Goal: Find specific page/section: Find specific page/section

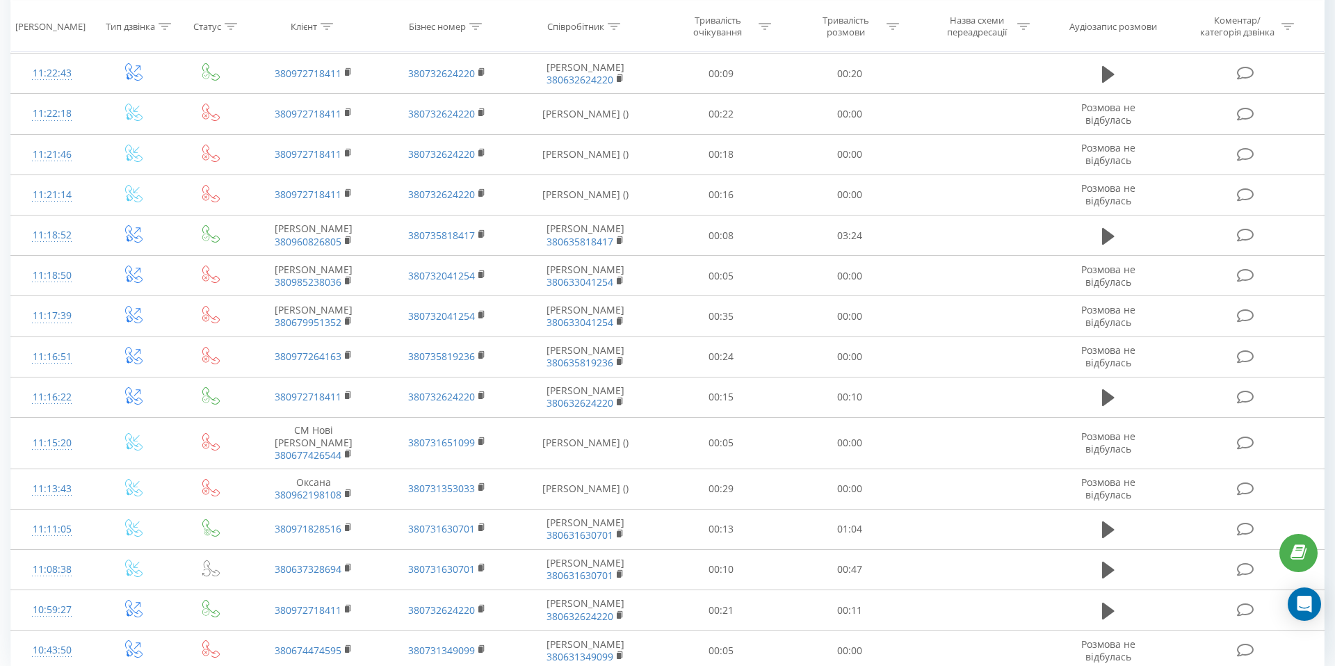
scroll to position [606, 0]
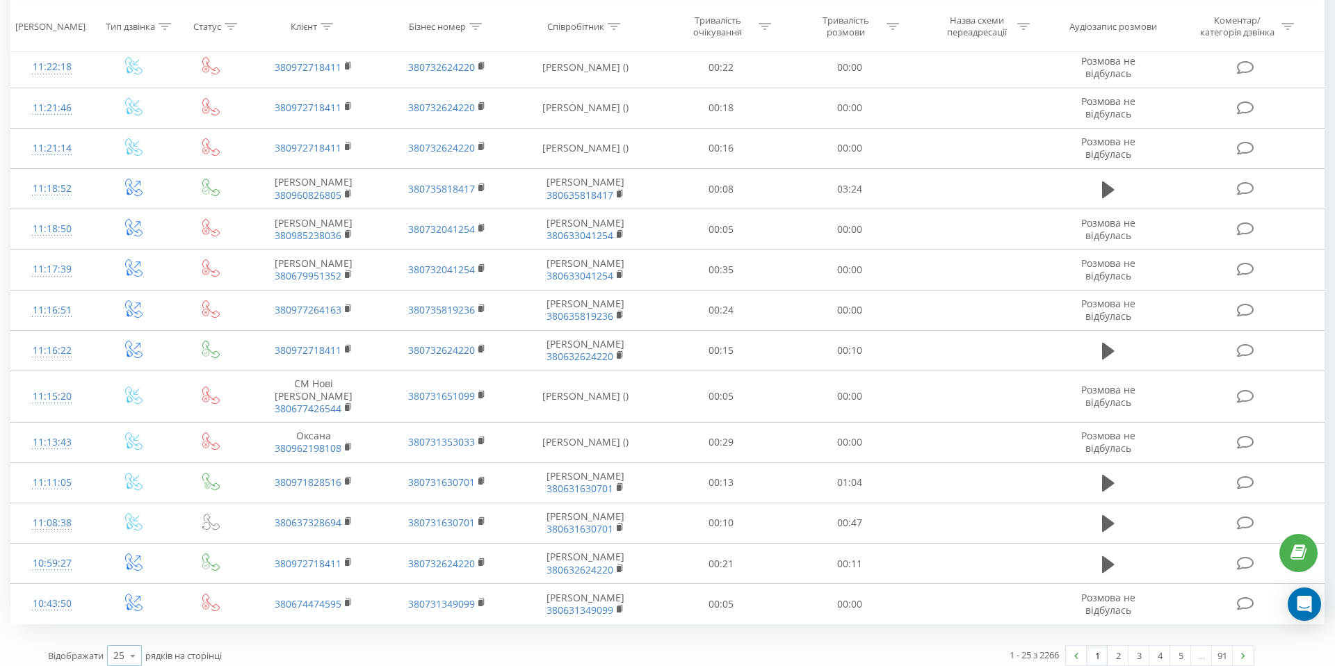
click at [113, 648] on div "25 10 25 50 100" at bounding box center [124, 655] width 35 height 21
click at [129, 626] on div "100" at bounding box center [124, 636] width 33 height 20
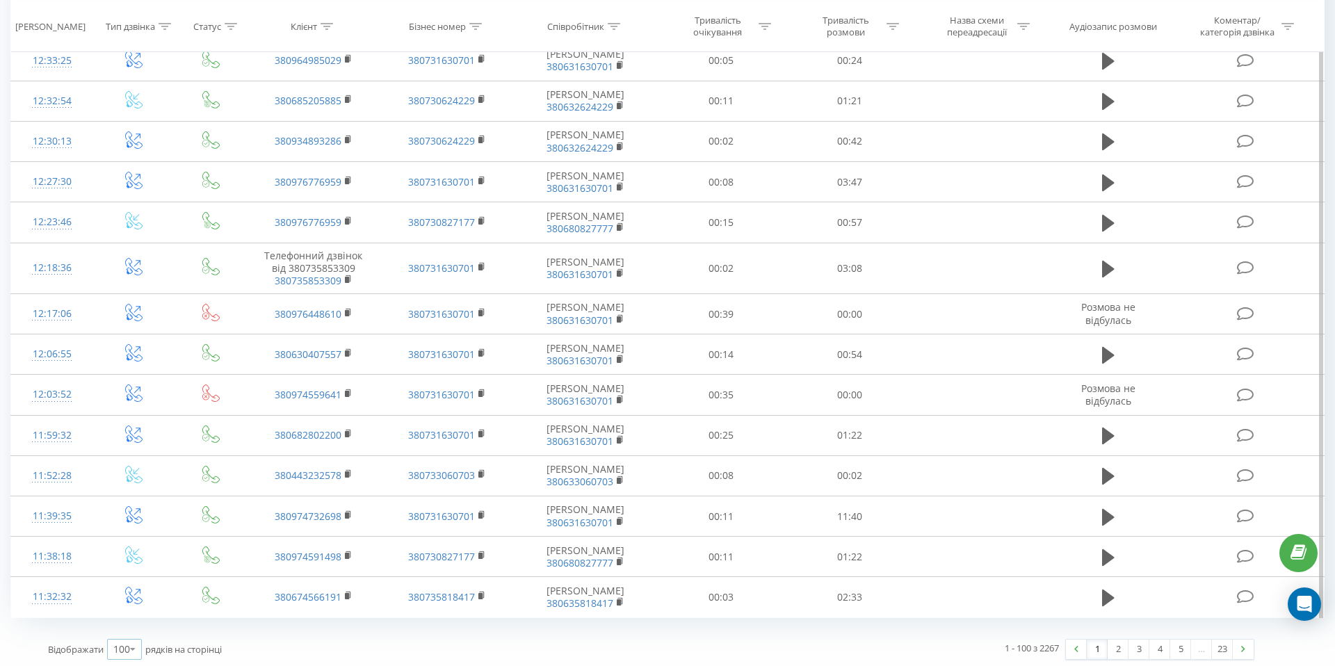
scroll to position [3808, 0]
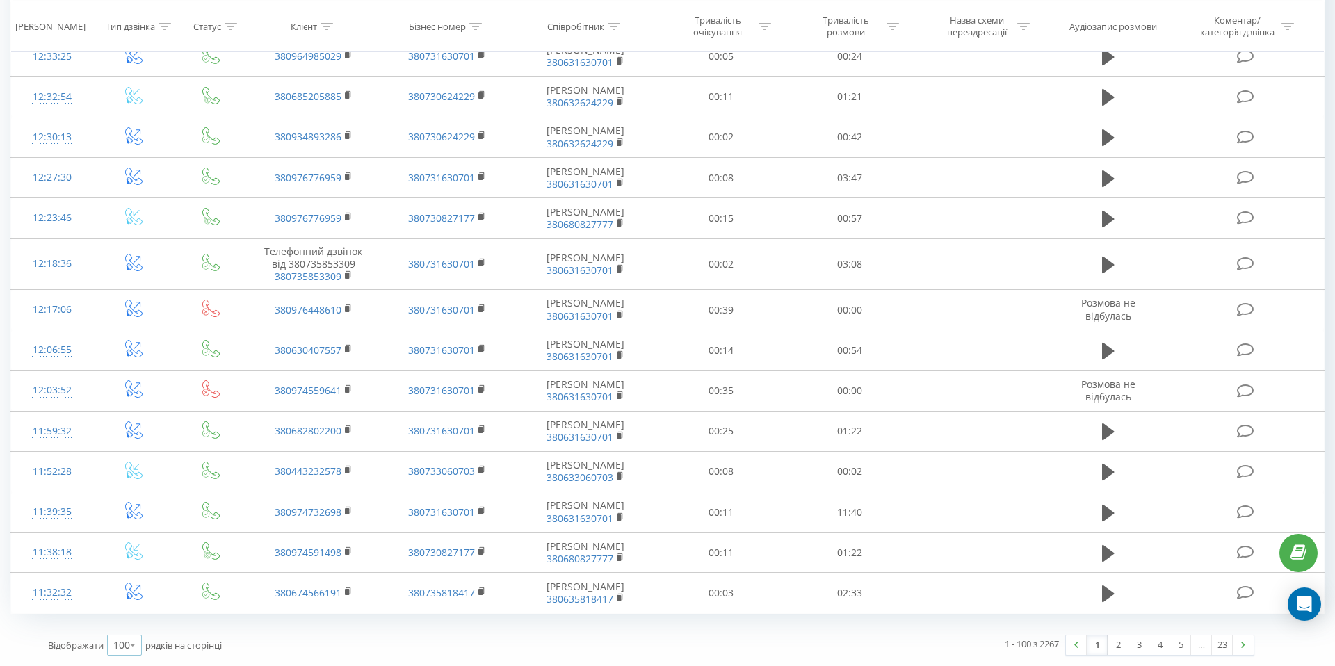
click at [128, 647] on icon at bounding box center [132, 644] width 21 height 27
click at [1121, 650] on link "2" at bounding box center [1118, 645] width 21 height 19
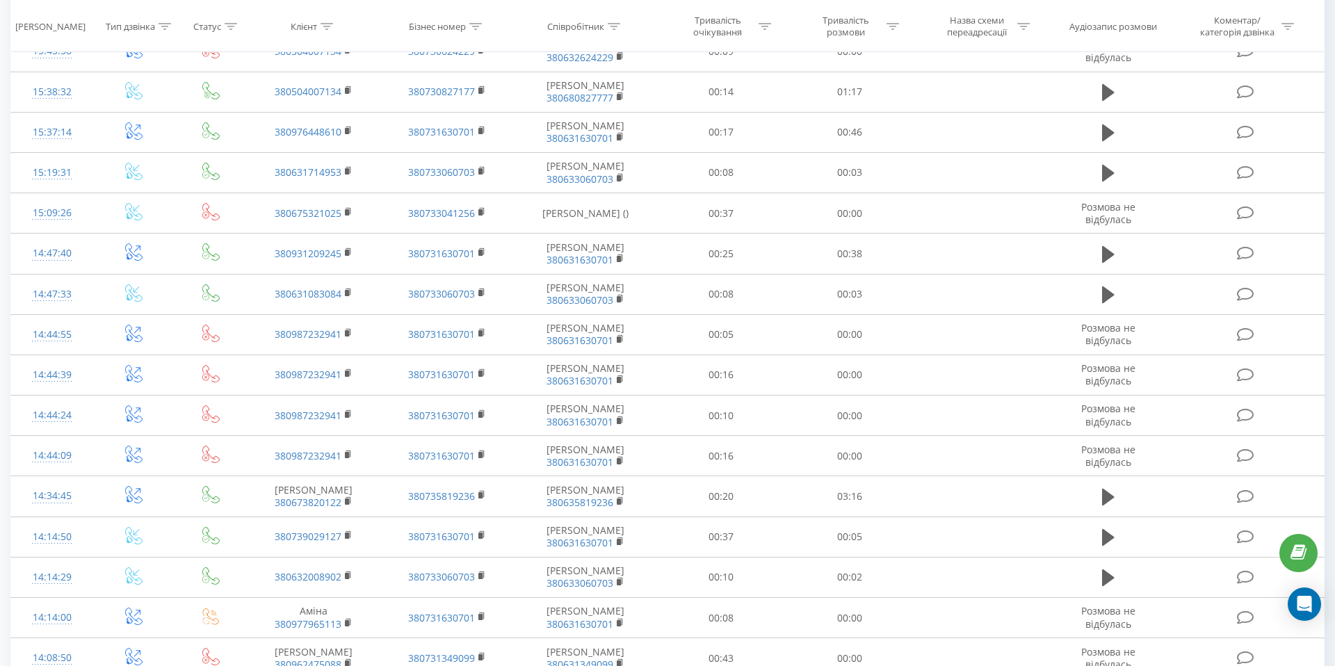
scroll to position [3863, 0]
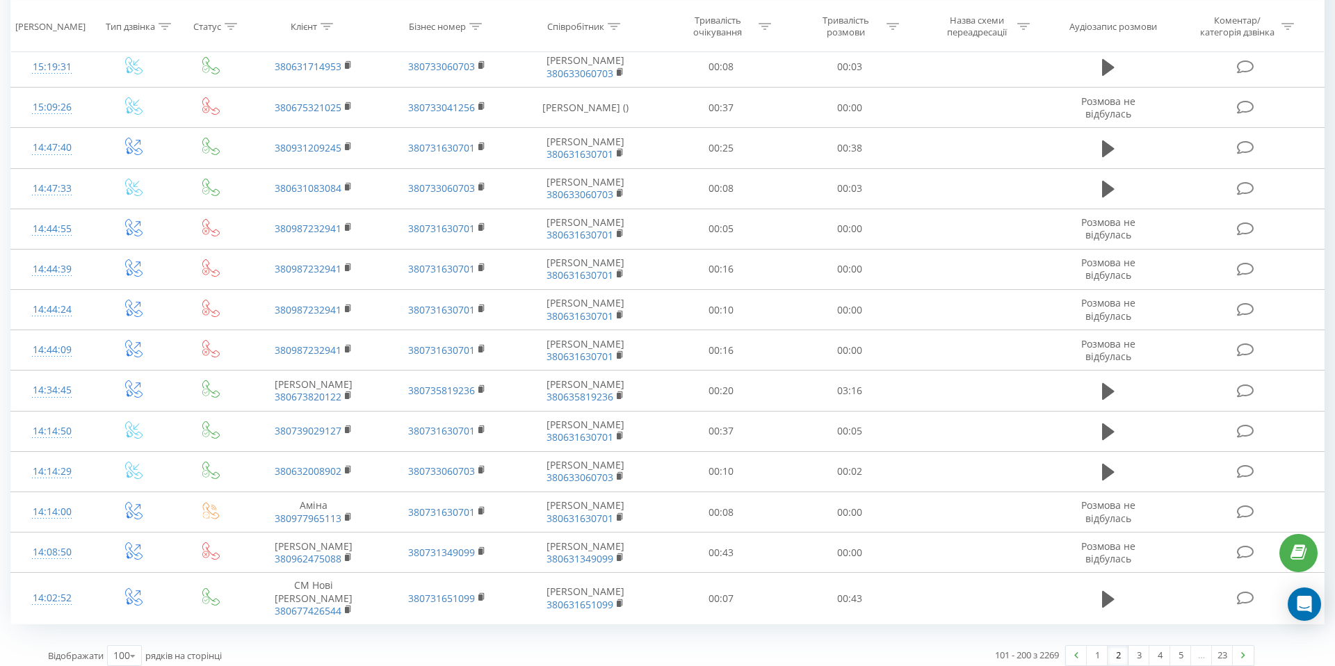
click at [1114, 651] on link "2" at bounding box center [1118, 655] width 21 height 19
click at [1131, 647] on link "3" at bounding box center [1139, 655] width 21 height 19
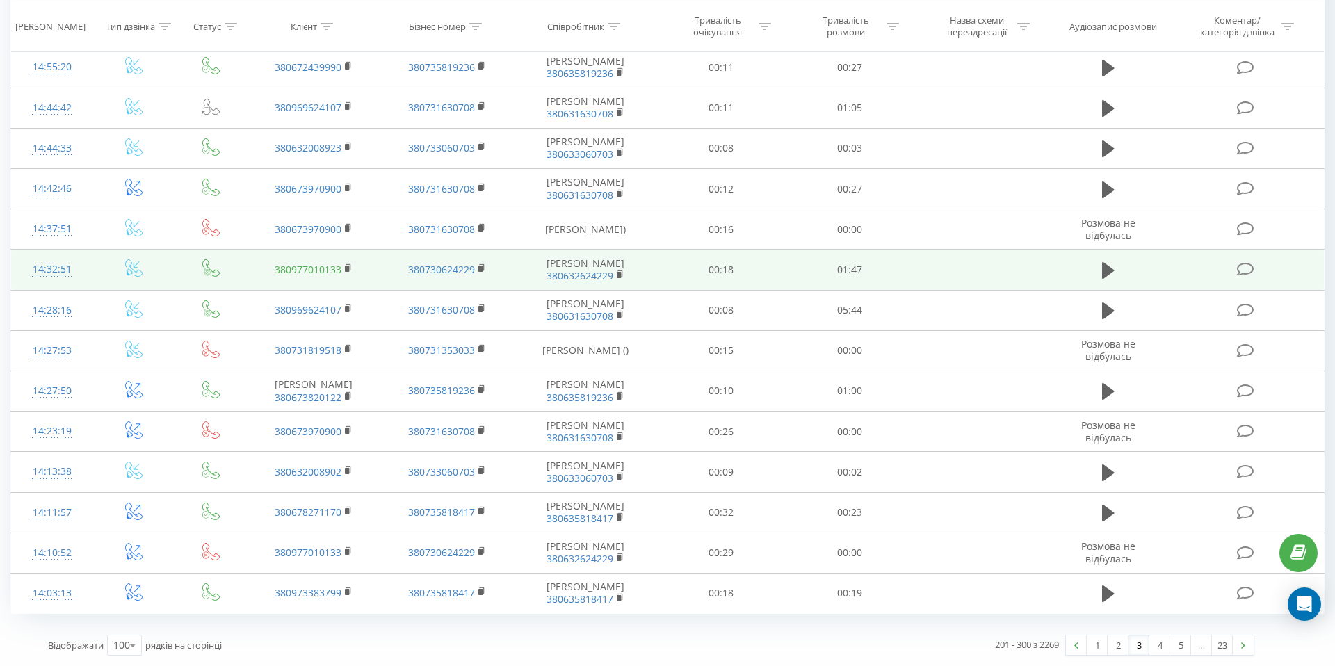
scroll to position [3817, 0]
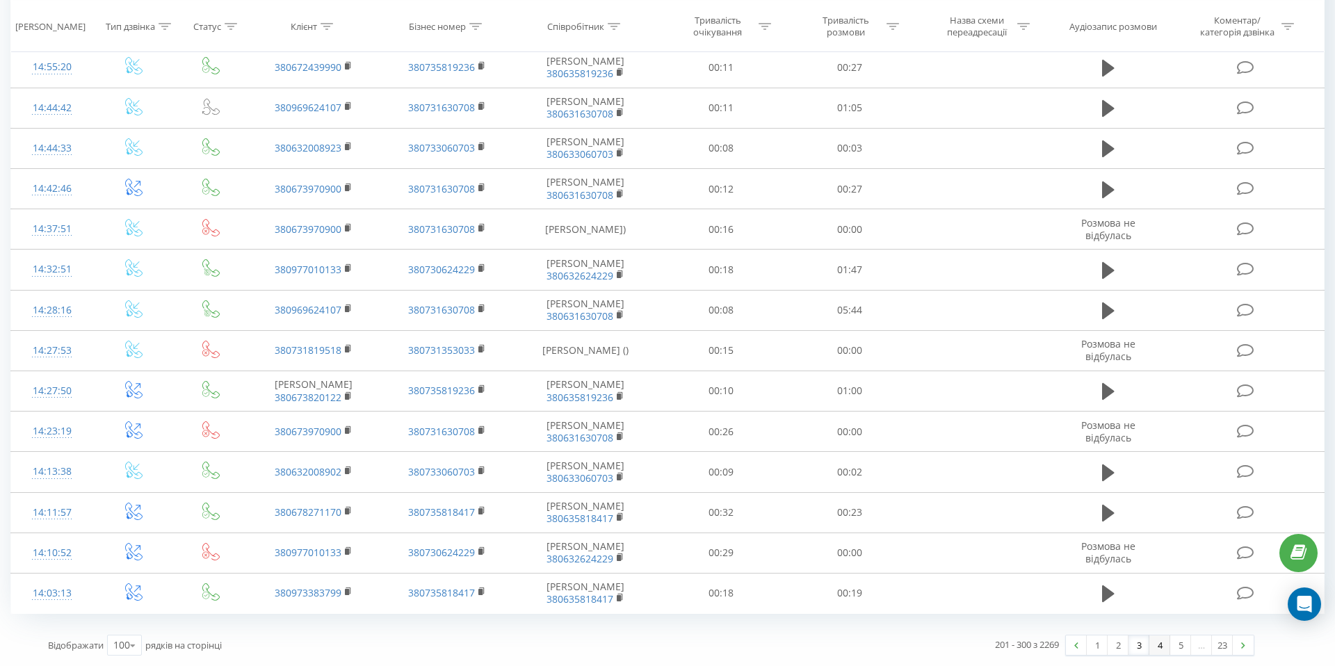
click at [1161, 649] on link "4" at bounding box center [1159, 645] width 21 height 19
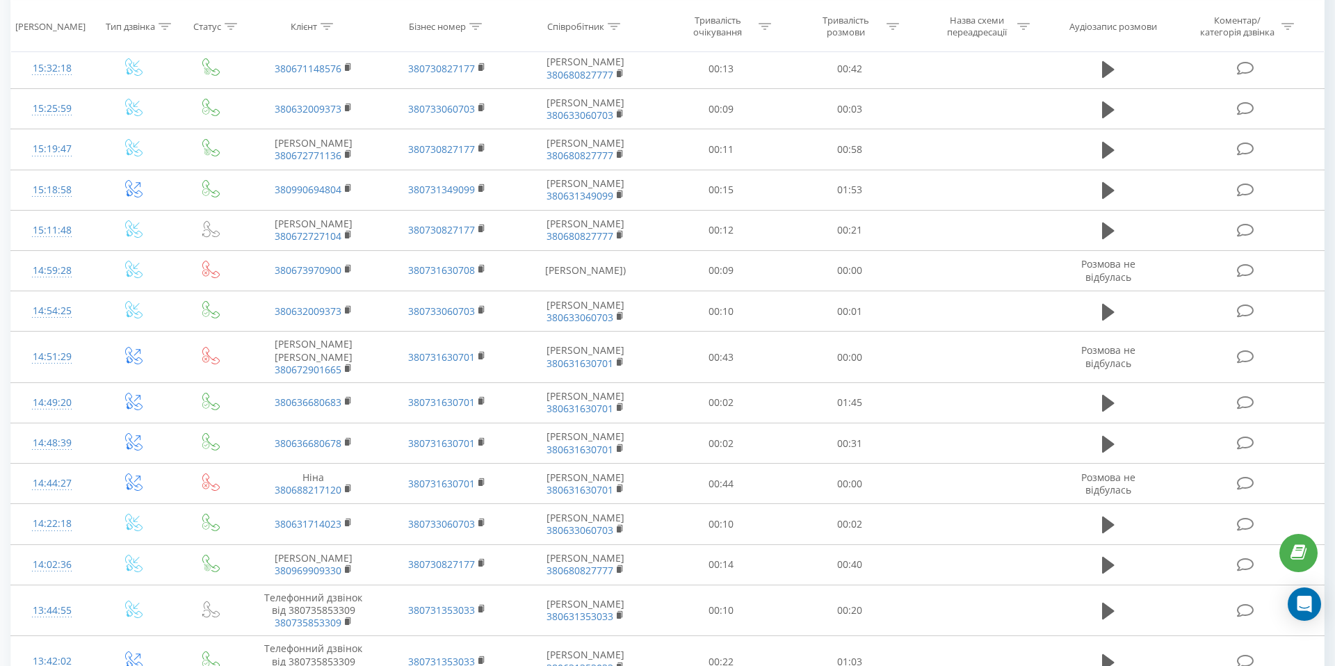
scroll to position [3768, 0]
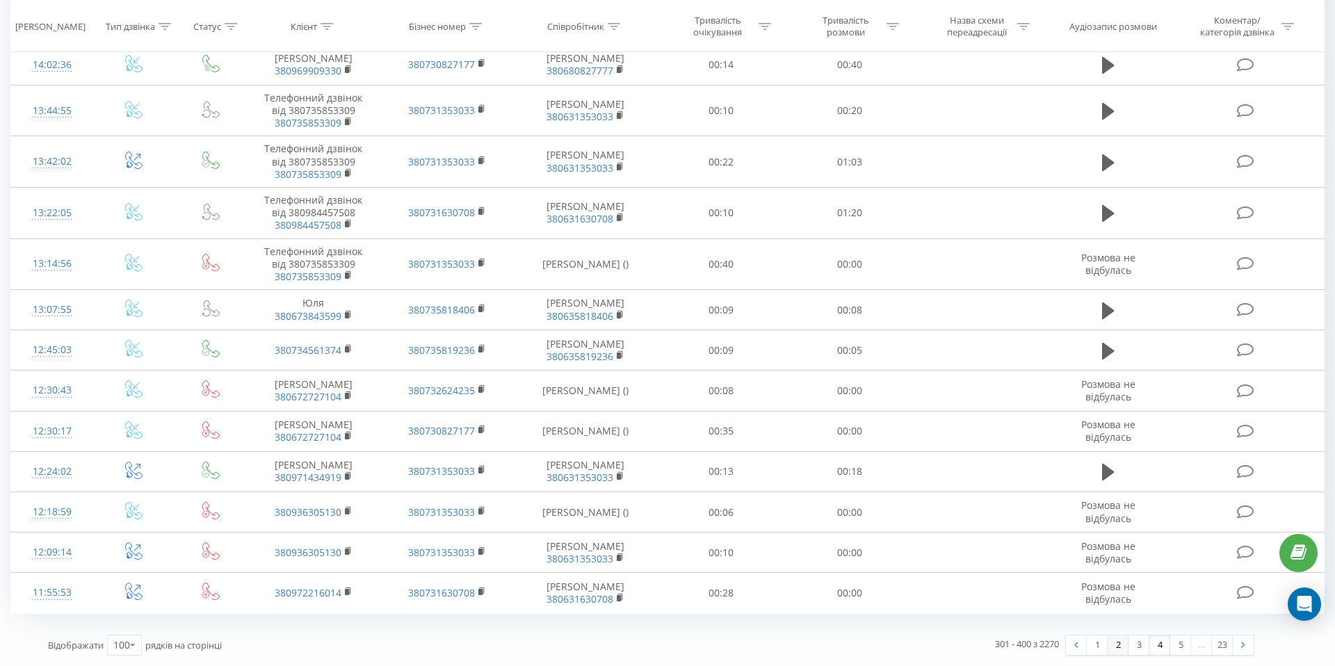
click at [1112, 645] on link "2" at bounding box center [1118, 645] width 21 height 19
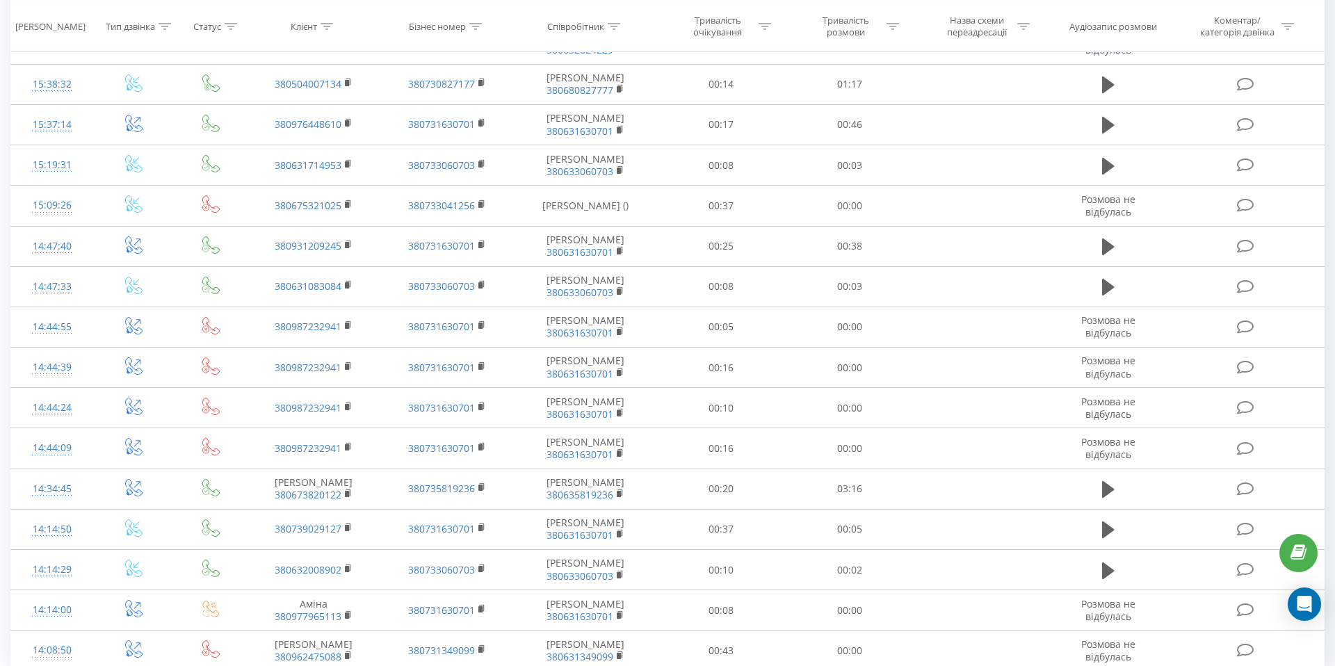
scroll to position [3863, 0]
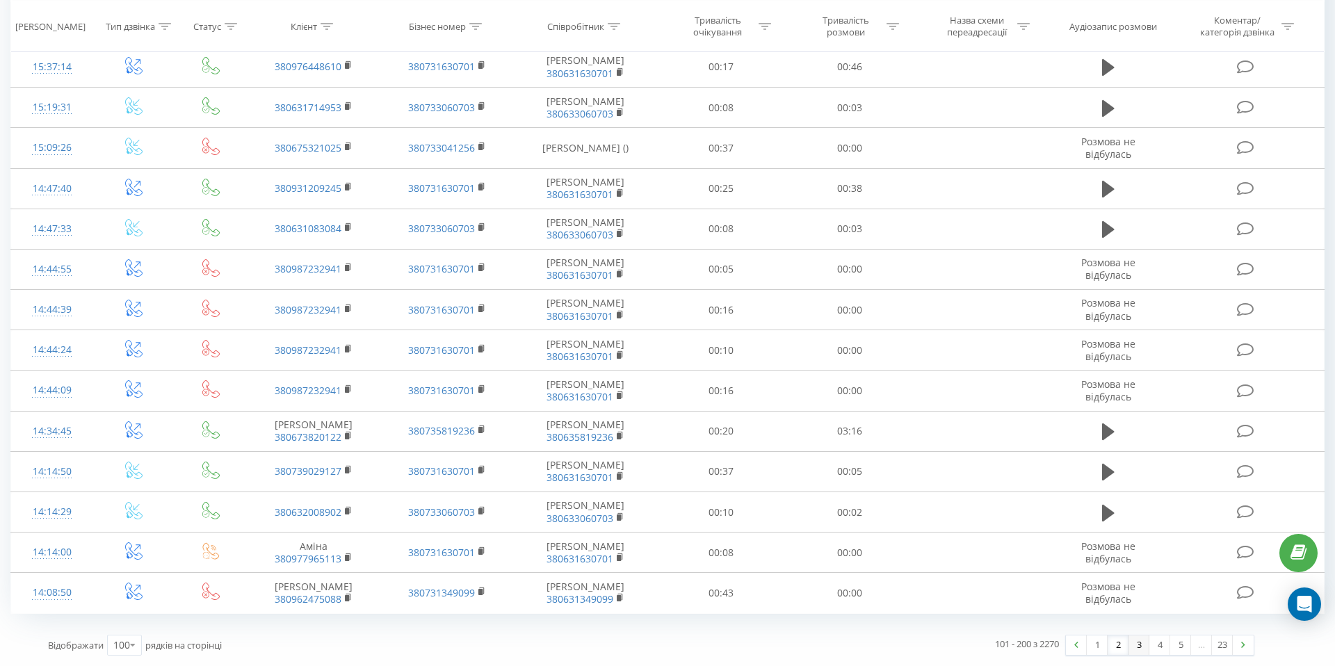
click at [1131, 645] on link "3" at bounding box center [1139, 645] width 21 height 19
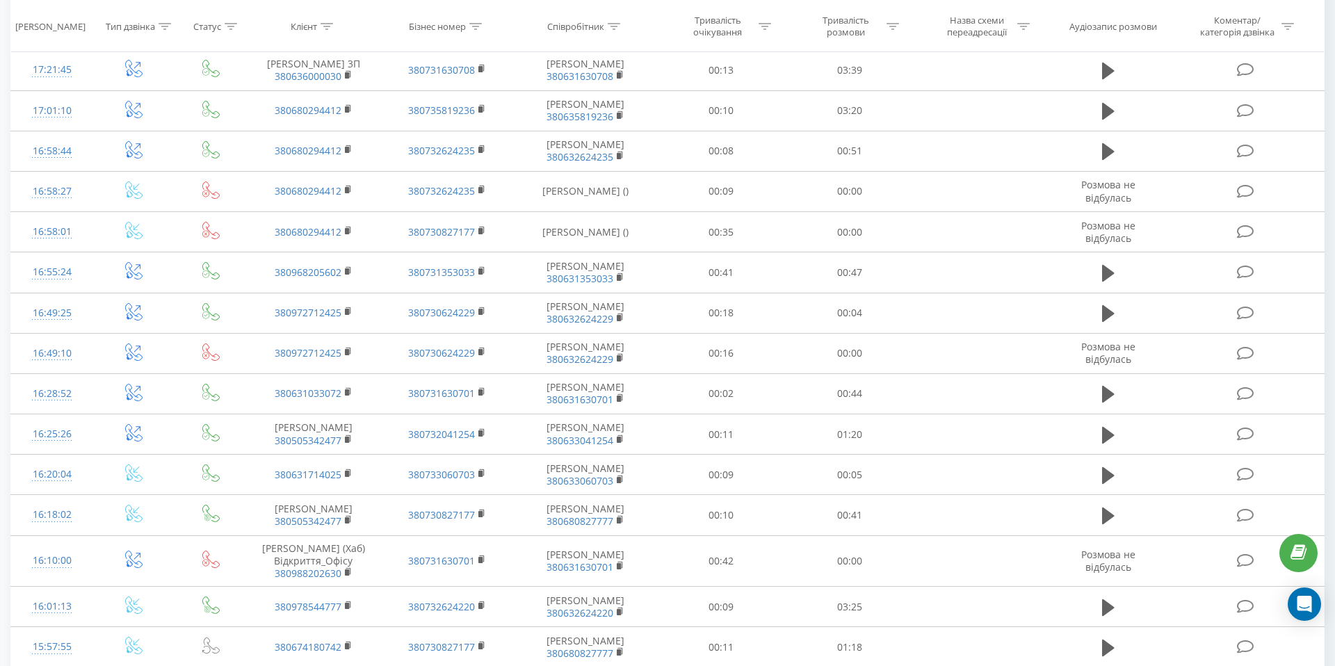
scroll to position [3817, 0]
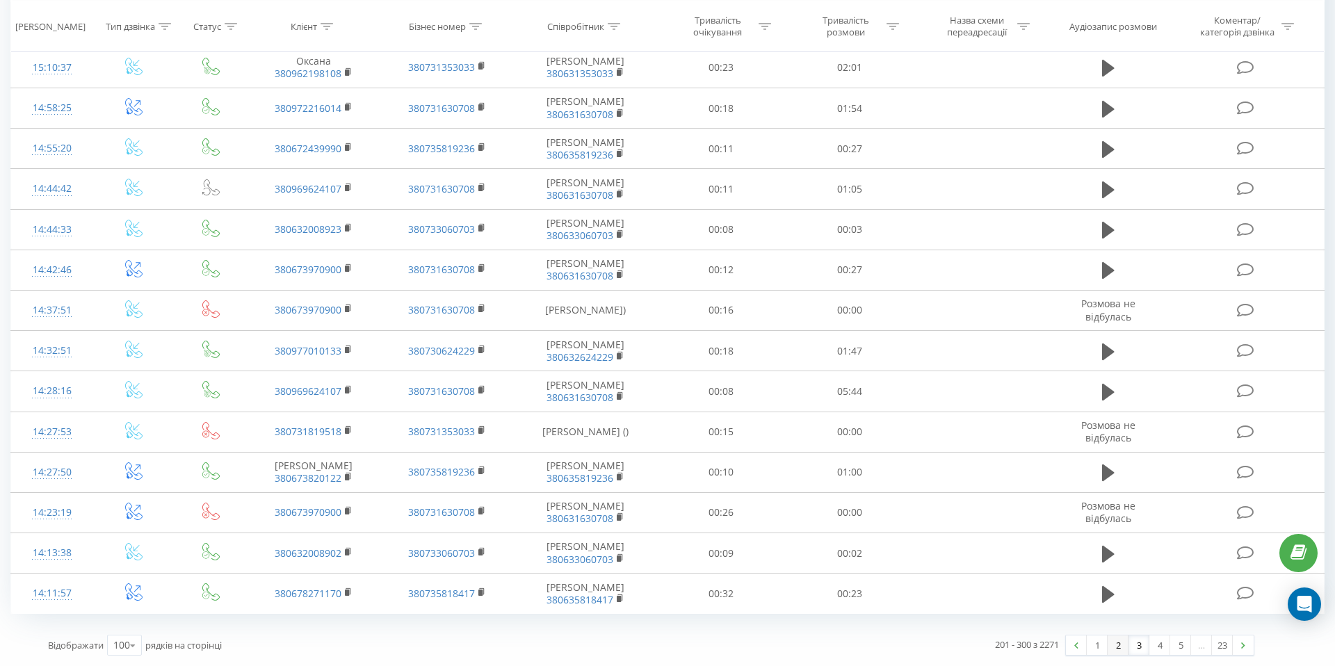
click at [1117, 654] on link "2" at bounding box center [1118, 645] width 21 height 19
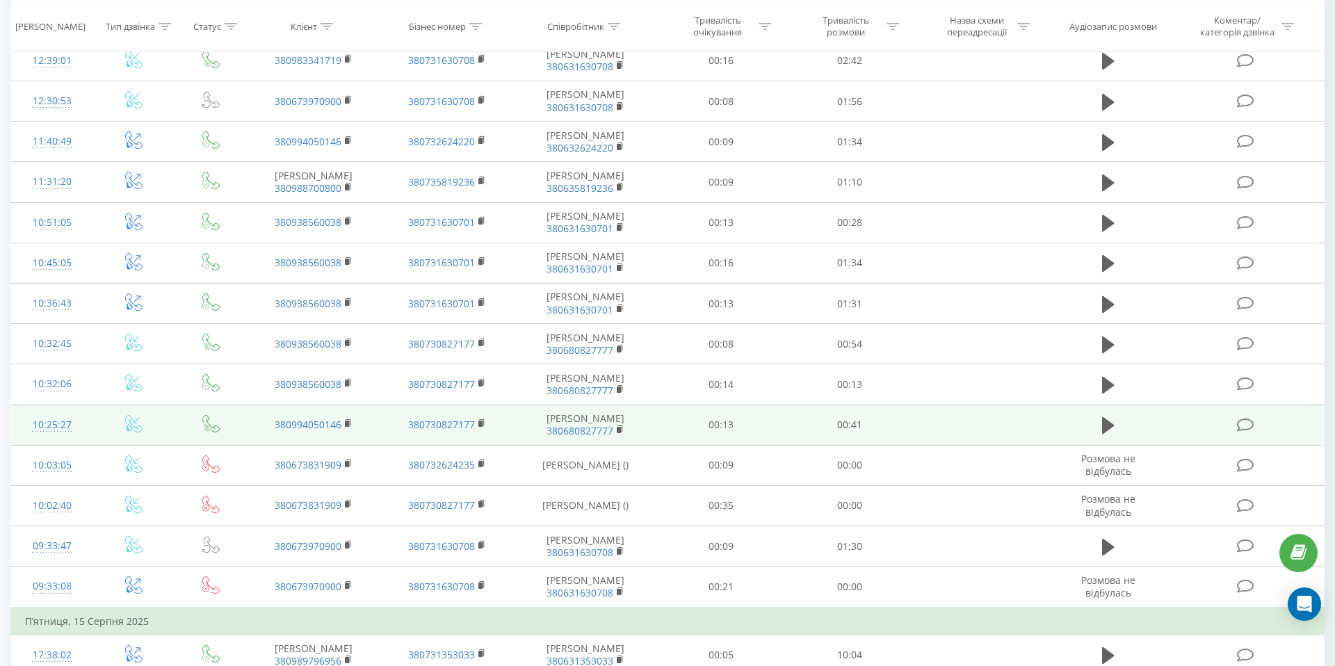
scroll to position [2055, 0]
